Goal: Task Accomplishment & Management: Complete application form

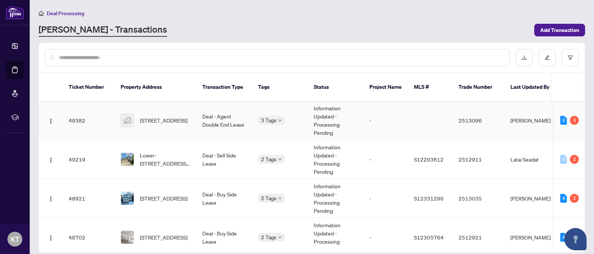
scroll to position [71, 0]
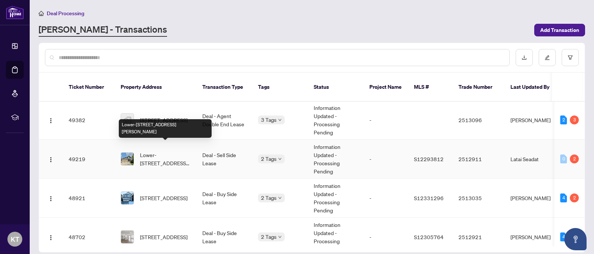
click at [184, 151] on span "Lower-[STREET_ADDRESS][PERSON_NAME]" at bounding box center [165, 159] width 51 height 16
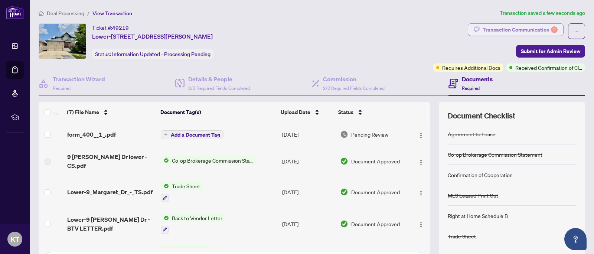
click at [536, 30] on div "Transaction Communication 2" at bounding box center [520, 30] width 75 height 12
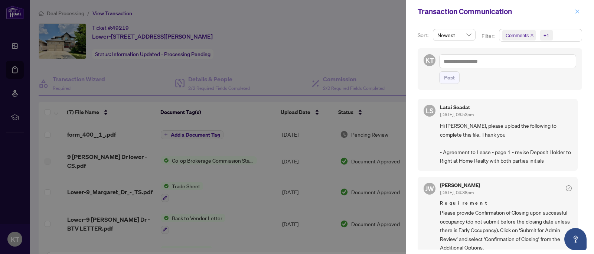
click at [578, 9] on icon "close" at bounding box center [577, 11] width 5 height 5
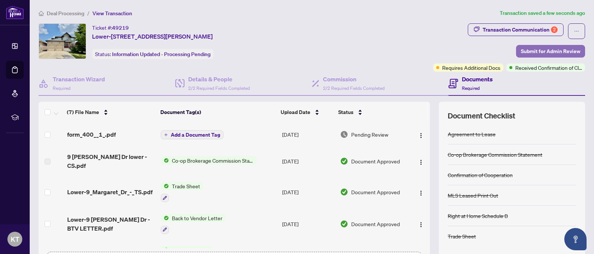
click at [554, 52] on span "Submit for Admin Review" at bounding box center [550, 51] width 59 height 12
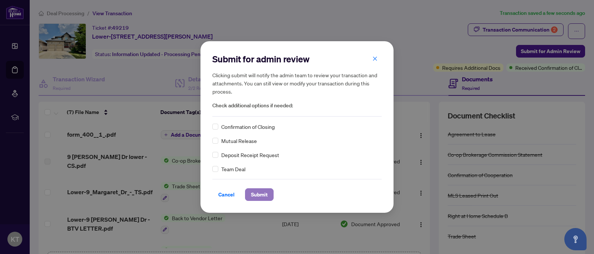
click at [260, 195] on span "Submit" at bounding box center [259, 195] width 17 height 12
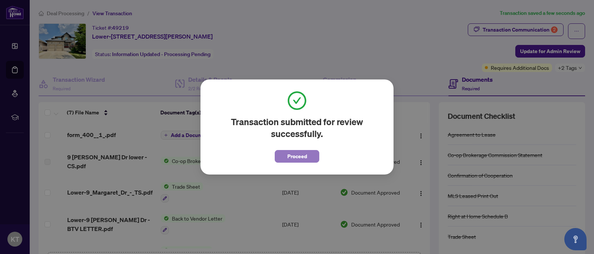
click at [305, 157] on span "Proceed" at bounding box center [298, 156] width 20 height 12
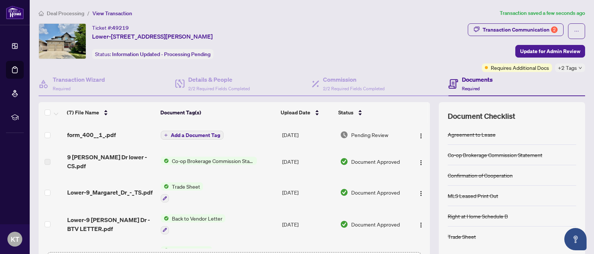
click at [66, 13] on span "Deal Processing" at bounding box center [66, 13] width 38 height 7
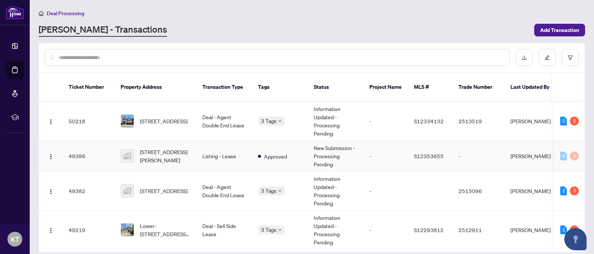
scroll to position [53, 0]
